Goal: Information Seeking & Learning: Learn about a topic

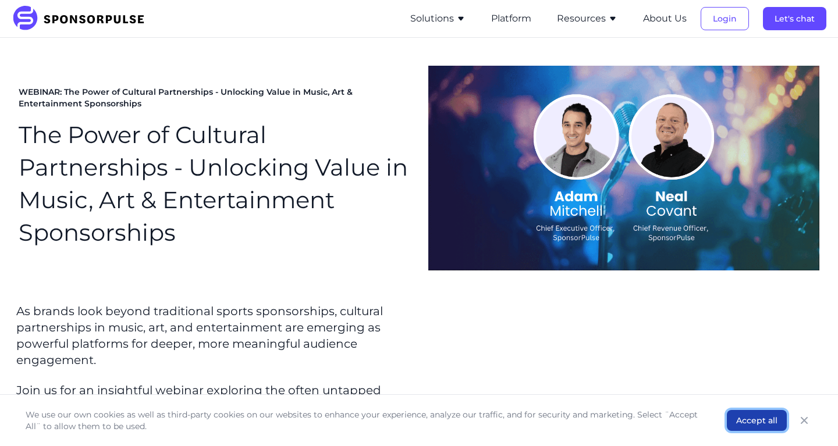
click at [758, 423] on button "Accept all" at bounding box center [757, 420] width 60 height 21
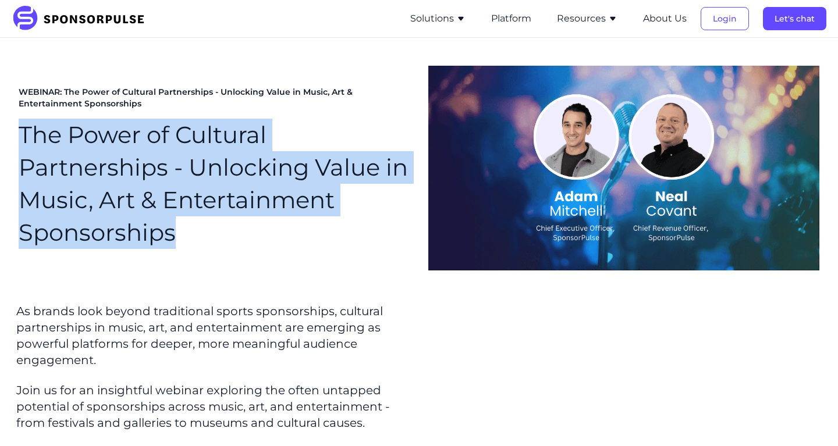
drag, startPoint x: 178, startPoint y: 248, endPoint x: 3, endPoint y: 133, distance: 209.2
click at [3, 133] on section "WEBINAR: The Power of Cultural Partnerships - Unlocking Value in Music, Art & E…" at bounding box center [419, 168] width 838 height 261
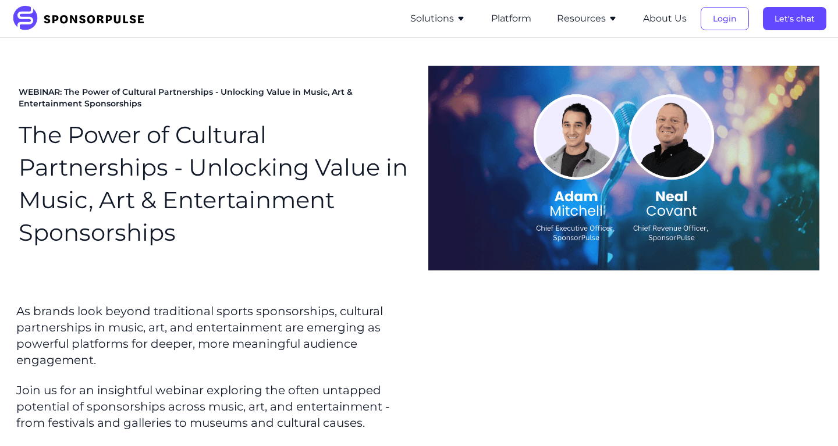
click at [12, 100] on section "WEBINAR: The Power of Cultural Partnerships - Unlocking Value in Music, Art & E…" at bounding box center [419, 168] width 838 height 261
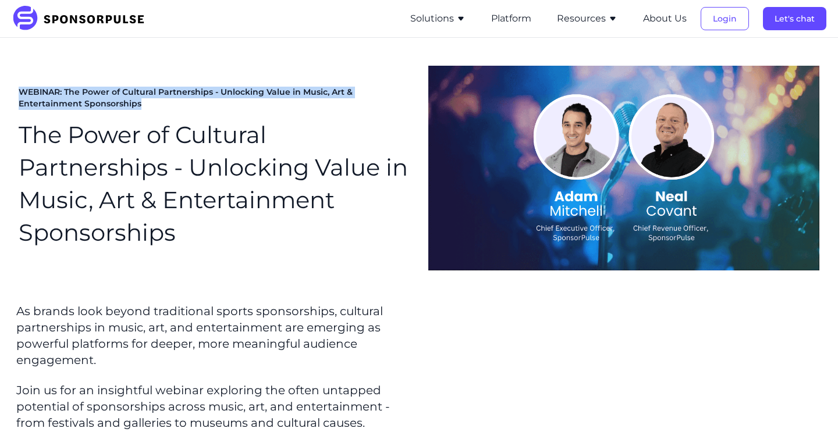
drag, startPoint x: 16, startPoint y: 86, endPoint x: 147, endPoint y: 99, distance: 132.2
click at [147, 99] on section "WEBINAR: The Power of Cultural Partnerships - Unlocking Value in Music, Art & E…" at bounding box center [419, 168] width 838 height 261
copy span "WEBINAR: The Power of Cultural Partnerships - Unlocking Value in Music, Art & E…"
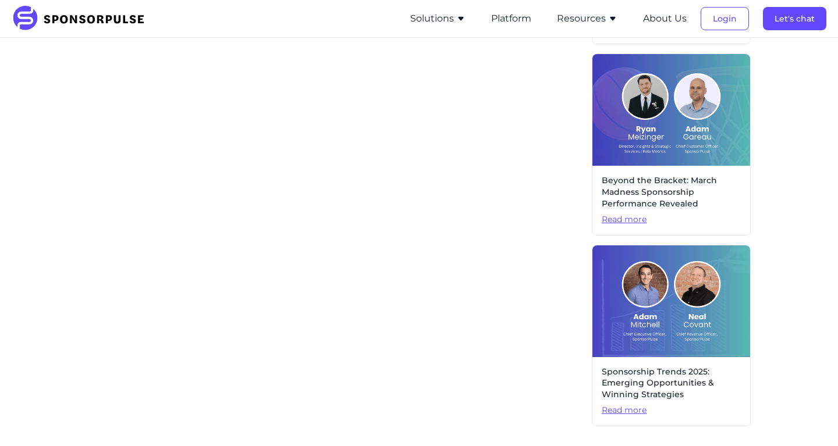
scroll to position [569, 0]
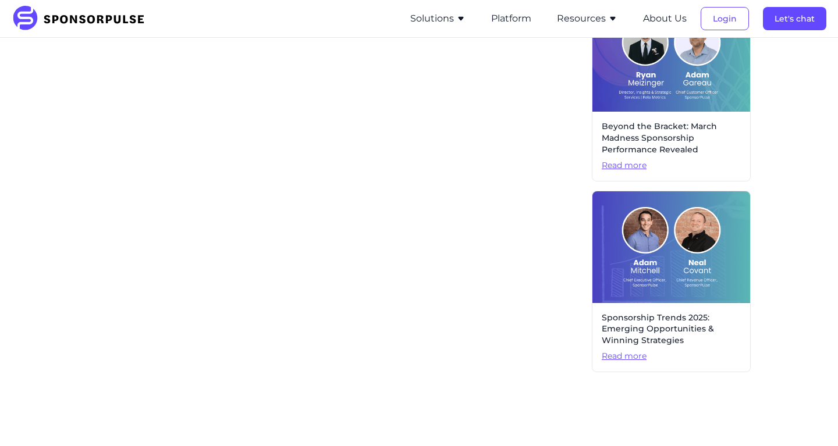
click at [653, 314] on span "Sponsorship Trends 2025: Emerging Opportunities & Winning Strategies" at bounding box center [671, 330] width 139 height 34
